Goal: Task Accomplishment & Management: Manage account settings

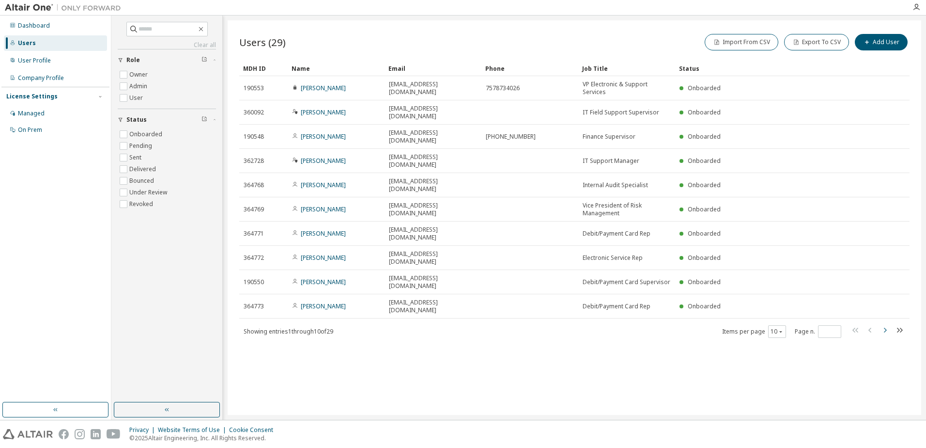
click at [885, 327] on icon "button" at bounding box center [885, 329] width 3 height 5
type input "*"
click at [549, 34] on div "Users (29) Import From CSV Export To CSV Add User" at bounding box center [574, 42] width 670 height 20
click at [610, 354] on div "Users (29) Import From CSV Export To CSV Add User Clear Load Save Save As Field…" at bounding box center [575, 217] width 694 height 394
